Goal: Task Accomplishment & Management: Manage account settings

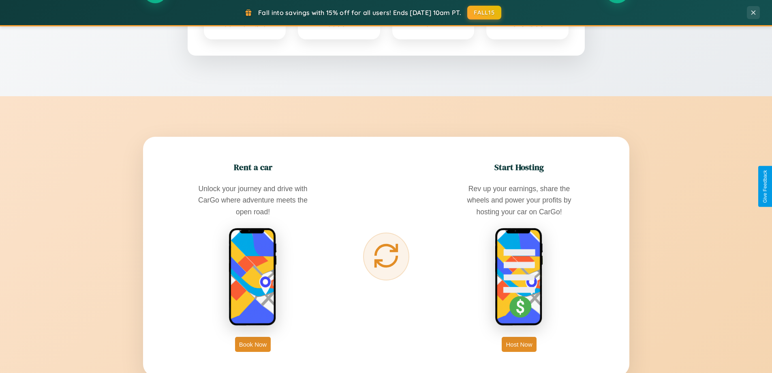
scroll to position [1560, 0]
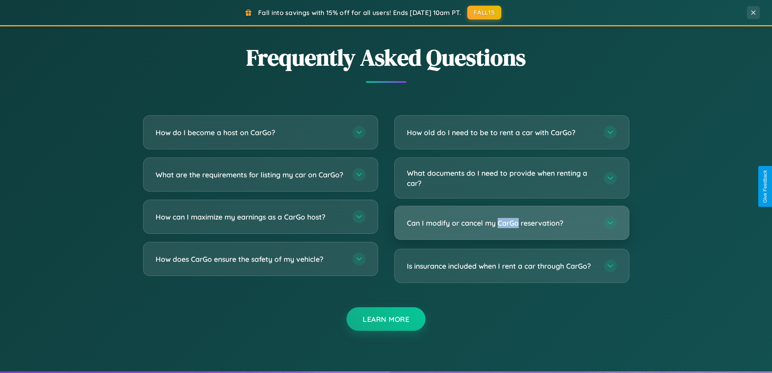
click at [512, 223] on h3 "Can I modify or cancel my CarGo reservation?" at bounding box center [501, 223] width 189 height 10
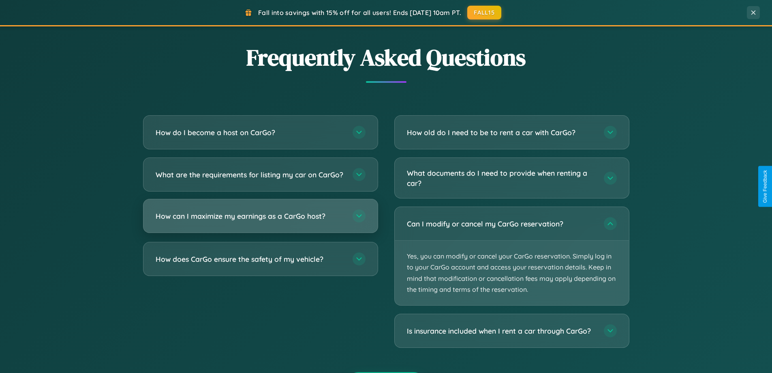
click at [260, 221] on h3 "How can I maximize my earnings as a CarGo host?" at bounding box center [250, 216] width 189 height 10
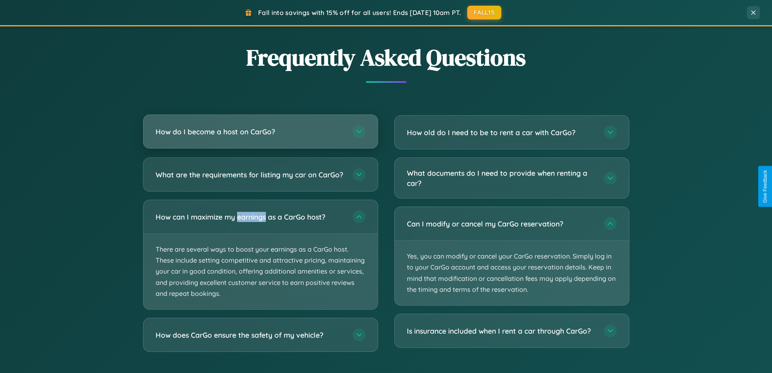
click at [260, 132] on h3 "How do I become a host on CarGo?" at bounding box center [250, 132] width 189 height 10
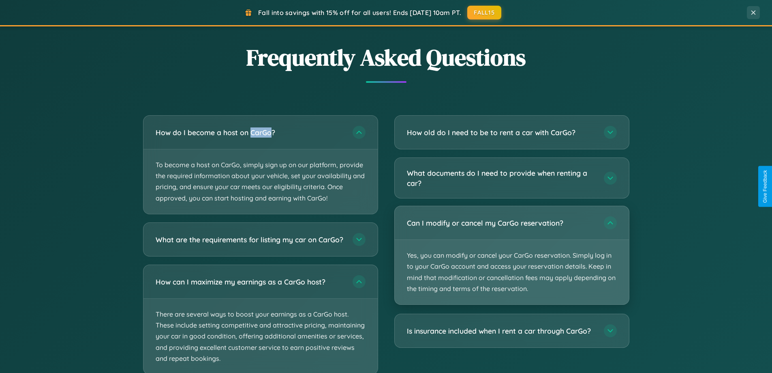
click at [512, 255] on p "Yes, you can modify or cancel your CarGo reservation. Simply log in to your Car…" at bounding box center [512, 272] width 234 height 64
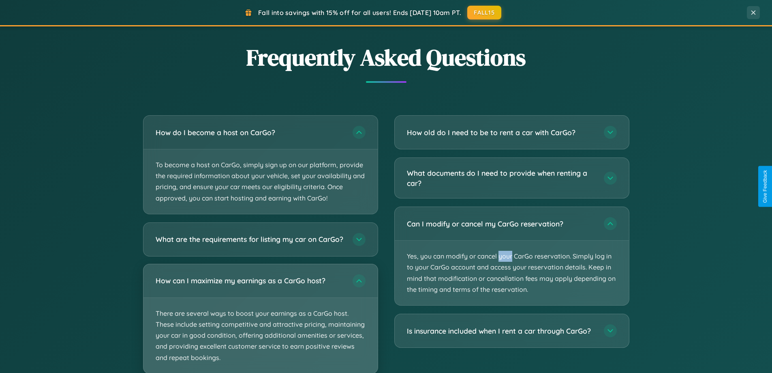
click at [260, 322] on p "There are several ways to boost your earnings as a CarGo host. These include se…" at bounding box center [261, 335] width 234 height 75
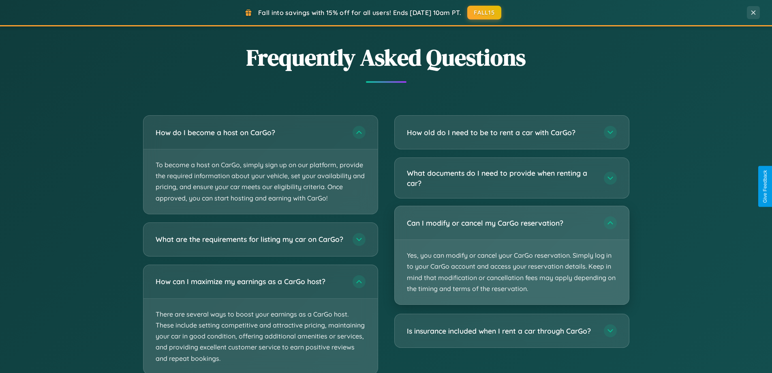
click at [512, 255] on p "Yes, you can modify or cancel your CarGo reservation. Simply log in to your Car…" at bounding box center [512, 272] width 234 height 64
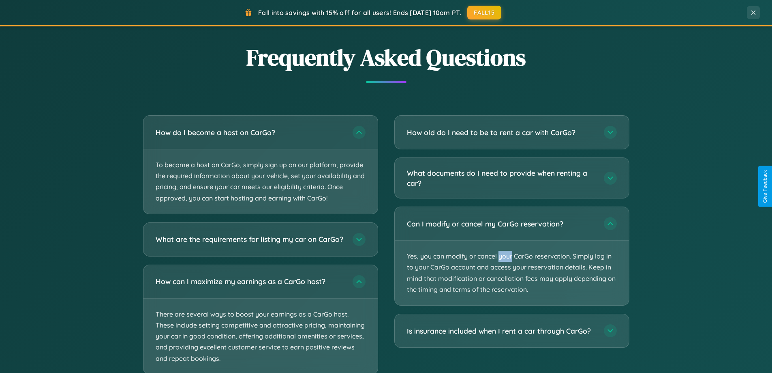
scroll to position [0, 0]
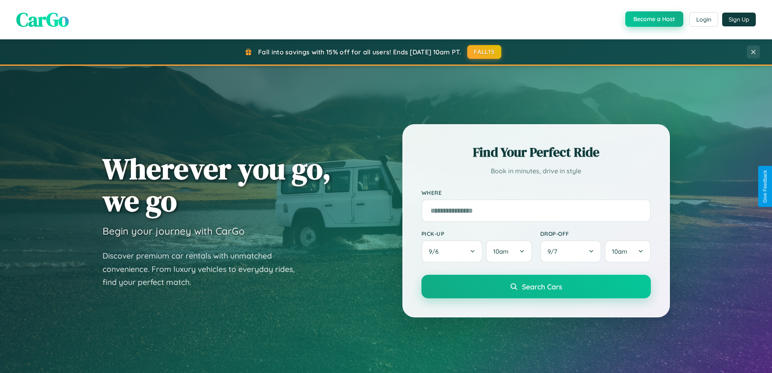
click at [654, 19] on button "Become a Host" at bounding box center [655, 18] width 58 height 15
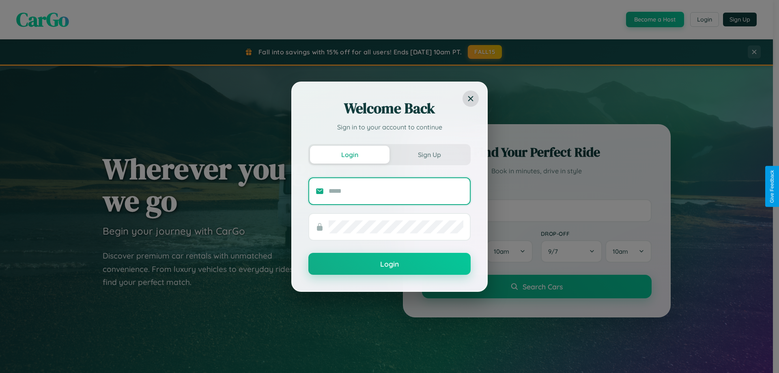
click at [396, 191] on input "text" at bounding box center [395, 191] width 135 height 13
type input "**********"
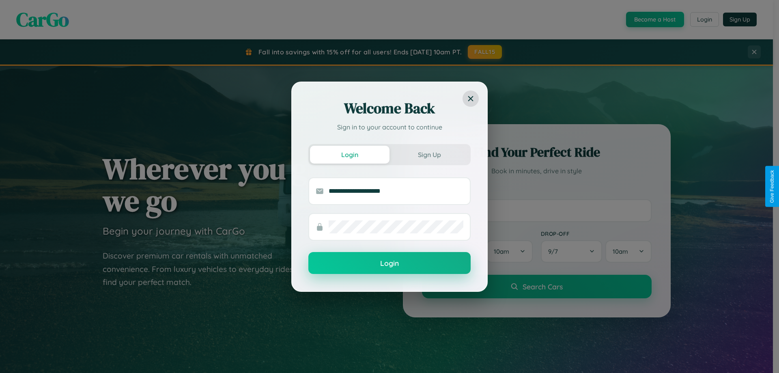
click at [389, 263] on button "Login" at bounding box center [389, 263] width 162 height 22
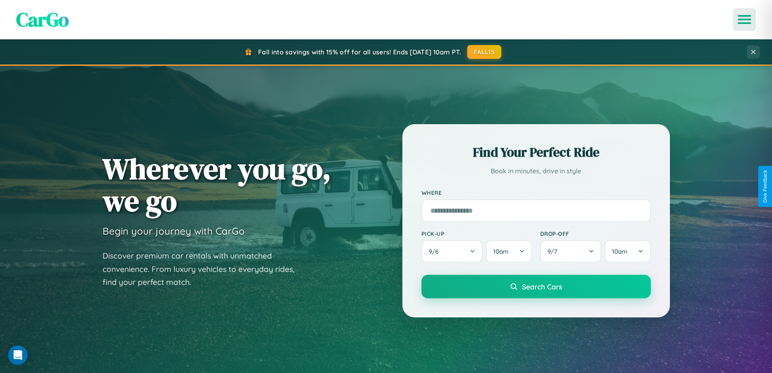
click at [745, 19] on icon "Open menu" at bounding box center [745, 19] width 12 height 7
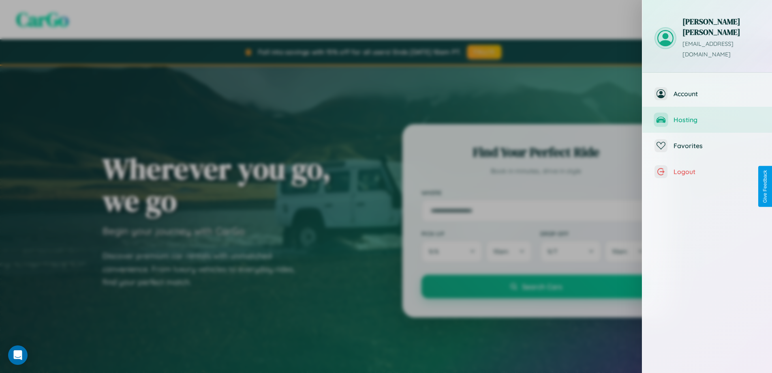
click at [708, 116] on span "Hosting" at bounding box center [717, 120] width 86 height 8
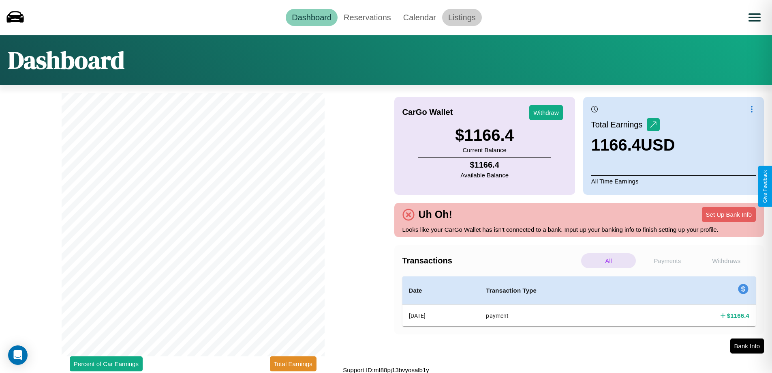
click at [462, 17] on link "Listings" at bounding box center [462, 17] width 40 height 17
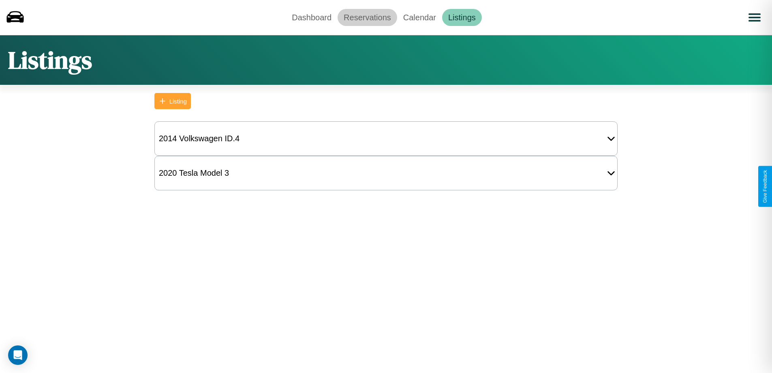
click at [367, 17] on link "Reservations" at bounding box center [368, 17] width 60 height 17
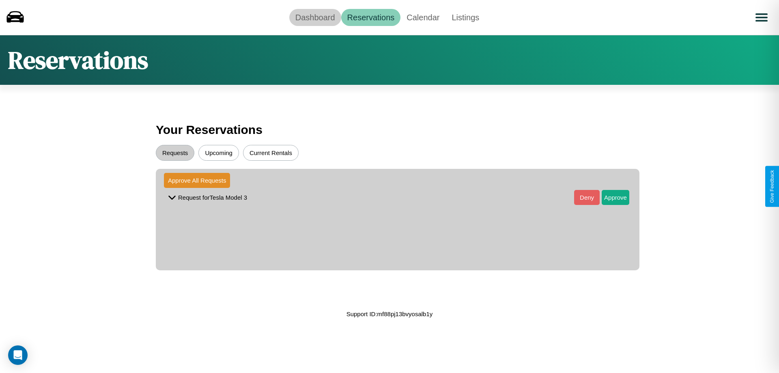
click at [315, 17] on link "Dashboard" at bounding box center [315, 17] width 52 height 17
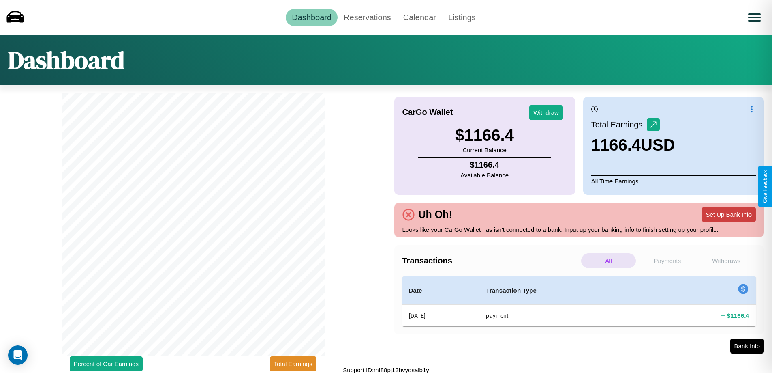
click at [729, 214] on button "Set Up Bank Info" at bounding box center [729, 214] width 54 height 15
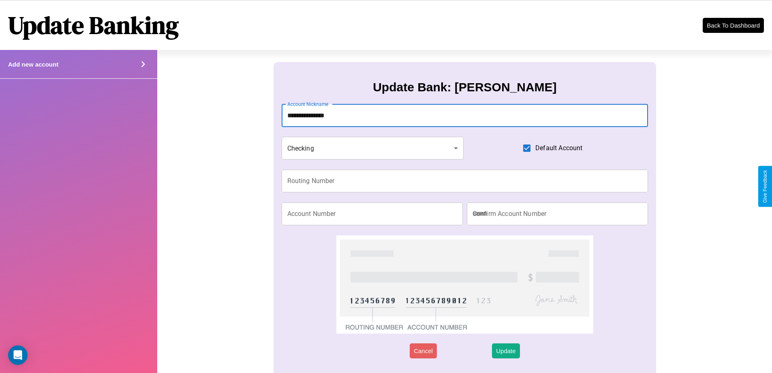
type input "**********"
